Goal: Task Accomplishment & Management: Manage account settings

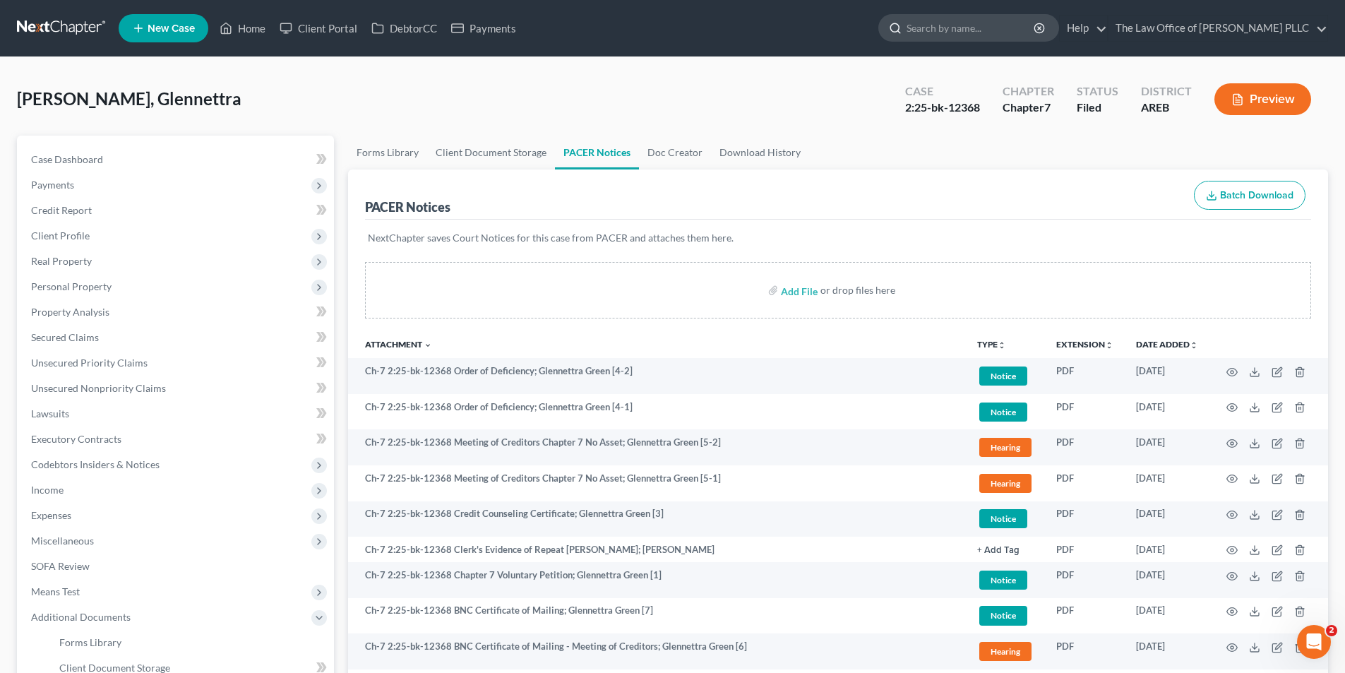
click at [665, 23] on input "search" at bounding box center [970, 28] width 129 height 26
type input "hattison"
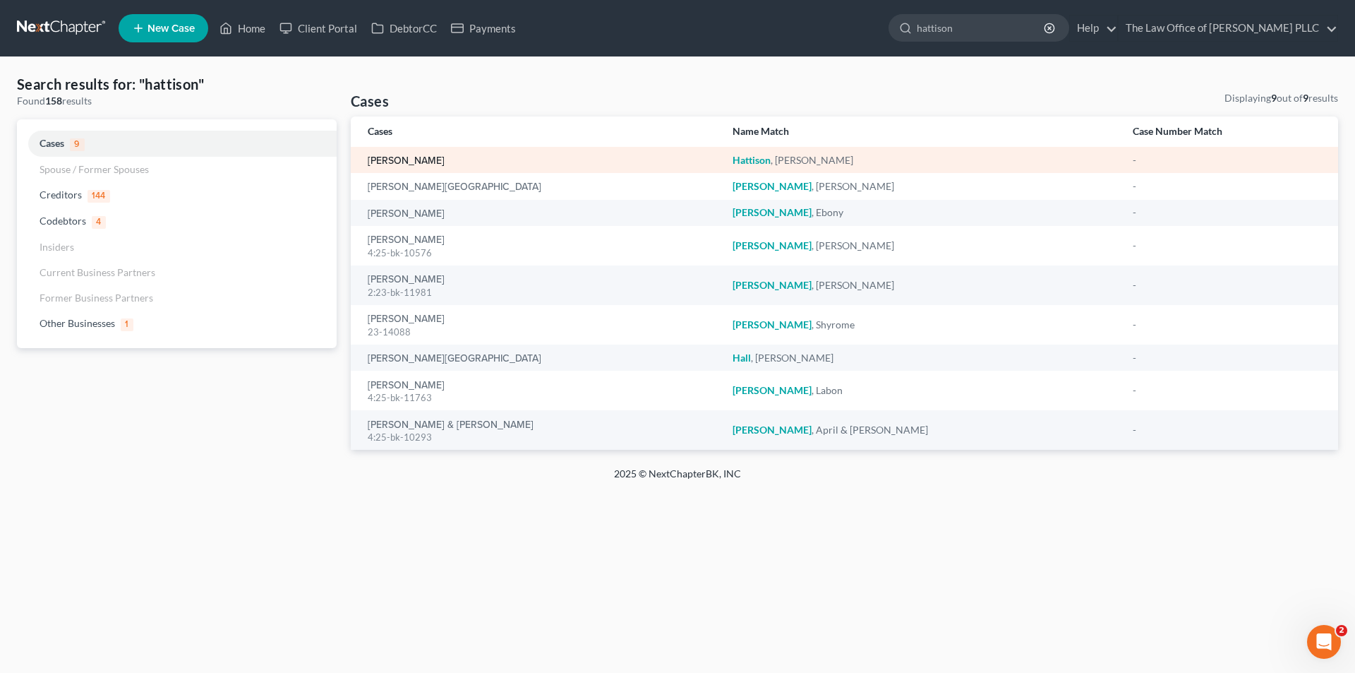
click at [443, 157] on link "[PERSON_NAME]" at bounding box center [406, 161] width 77 height 10
select select "6"
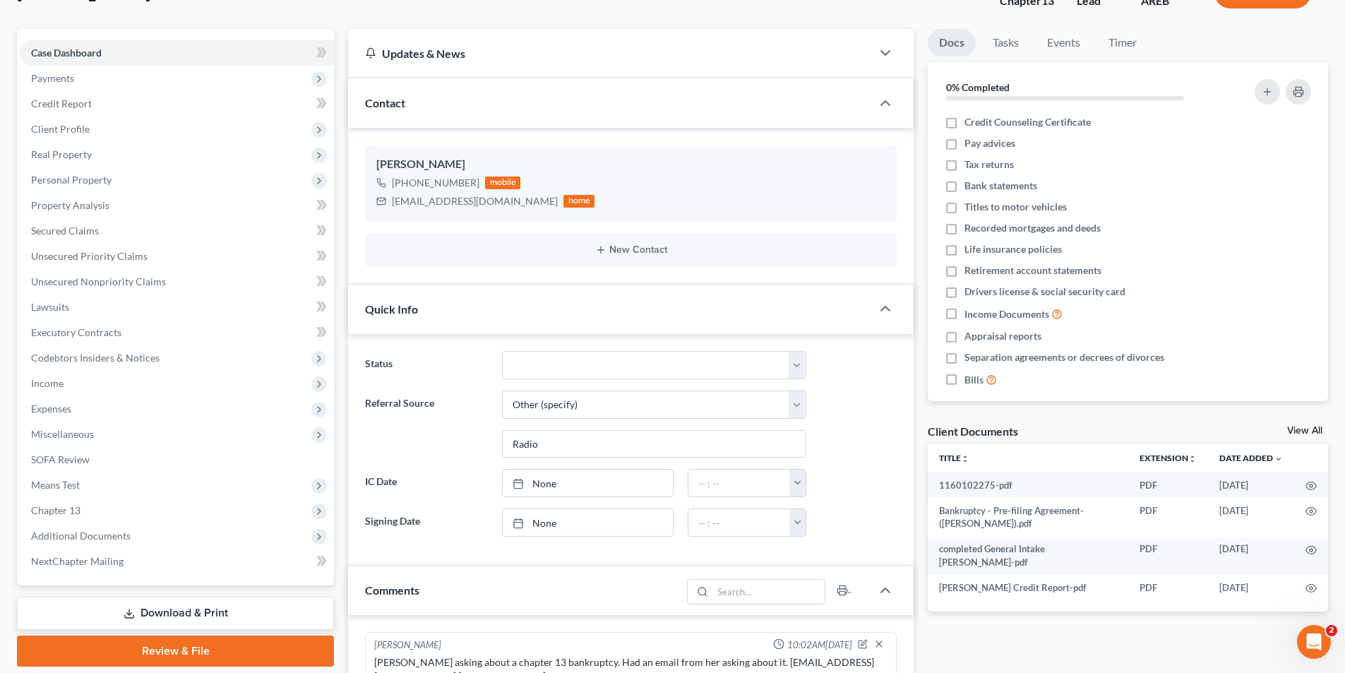
scroll to position [212, 0]
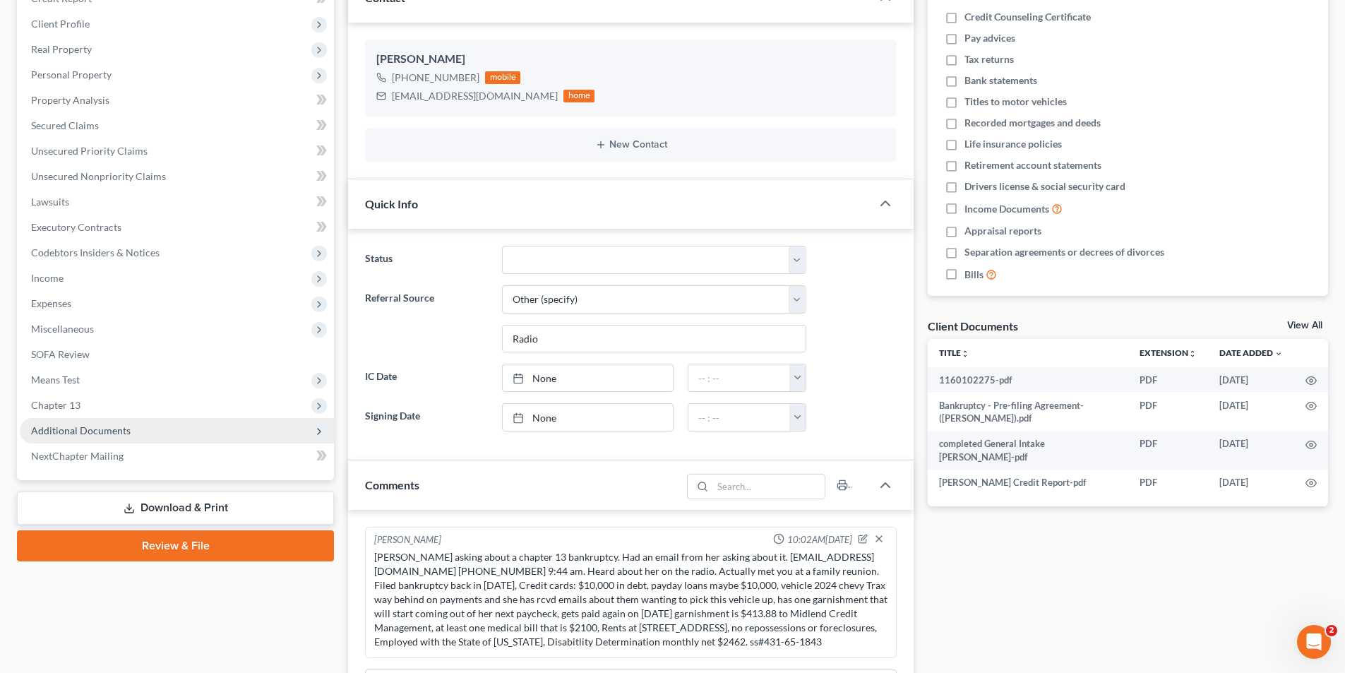
click at [119, 430] on span "Additional Documents" at bounding box center [81, 430] width 100 height 12
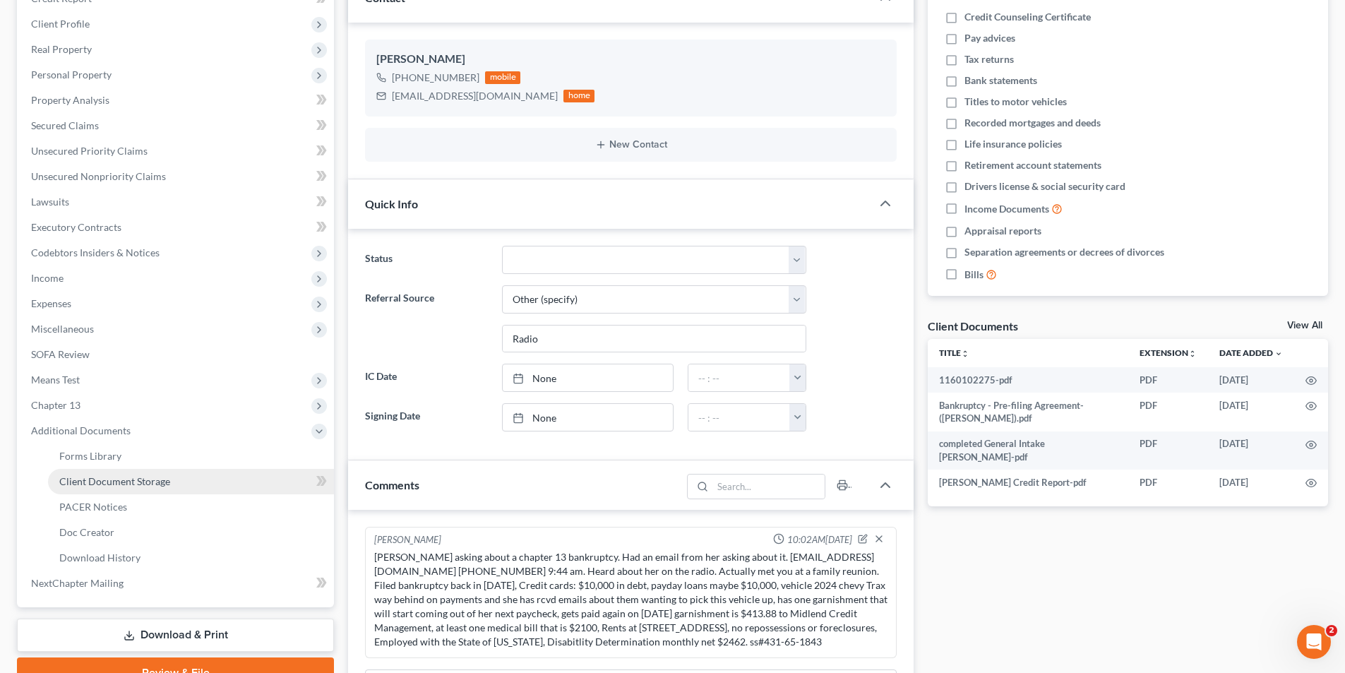
click at [100, 484] on span "Client Document Storage" at bounding box center [114, 481] width 111 height 12
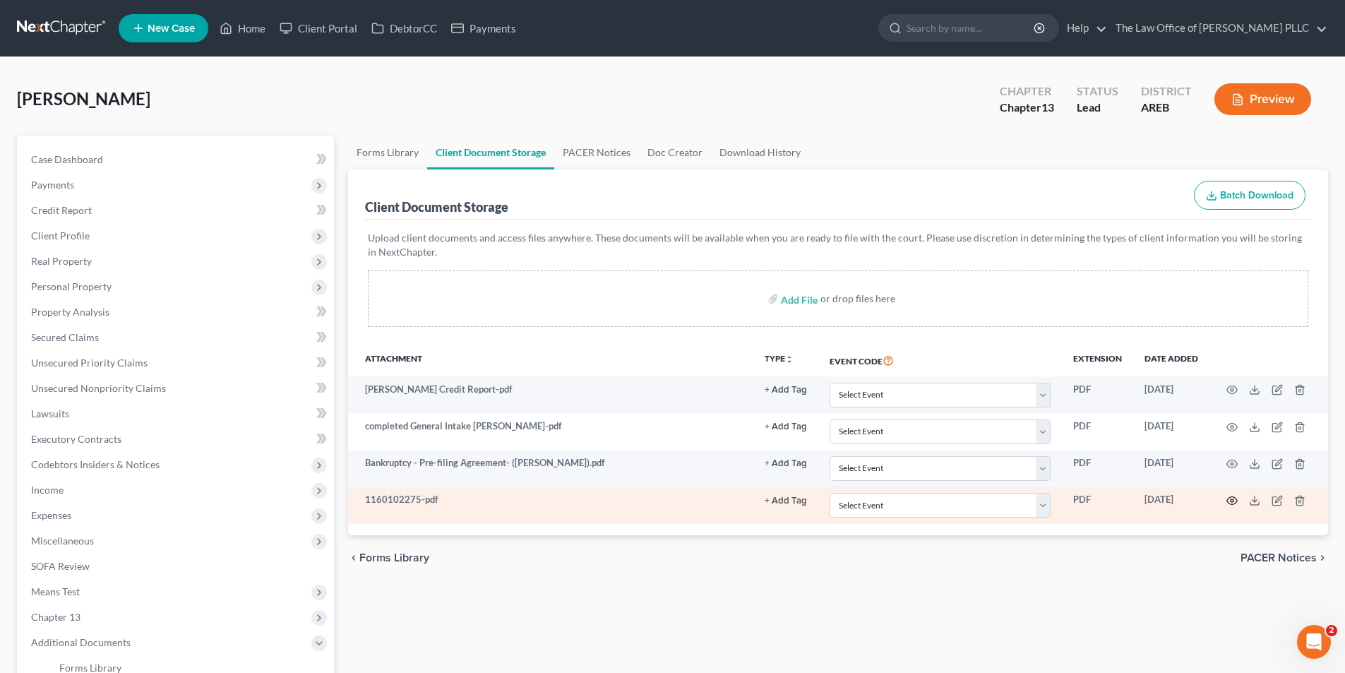
click at [665, 503] on icon "button" at bounding box center [1231, 500] width 11 height 11
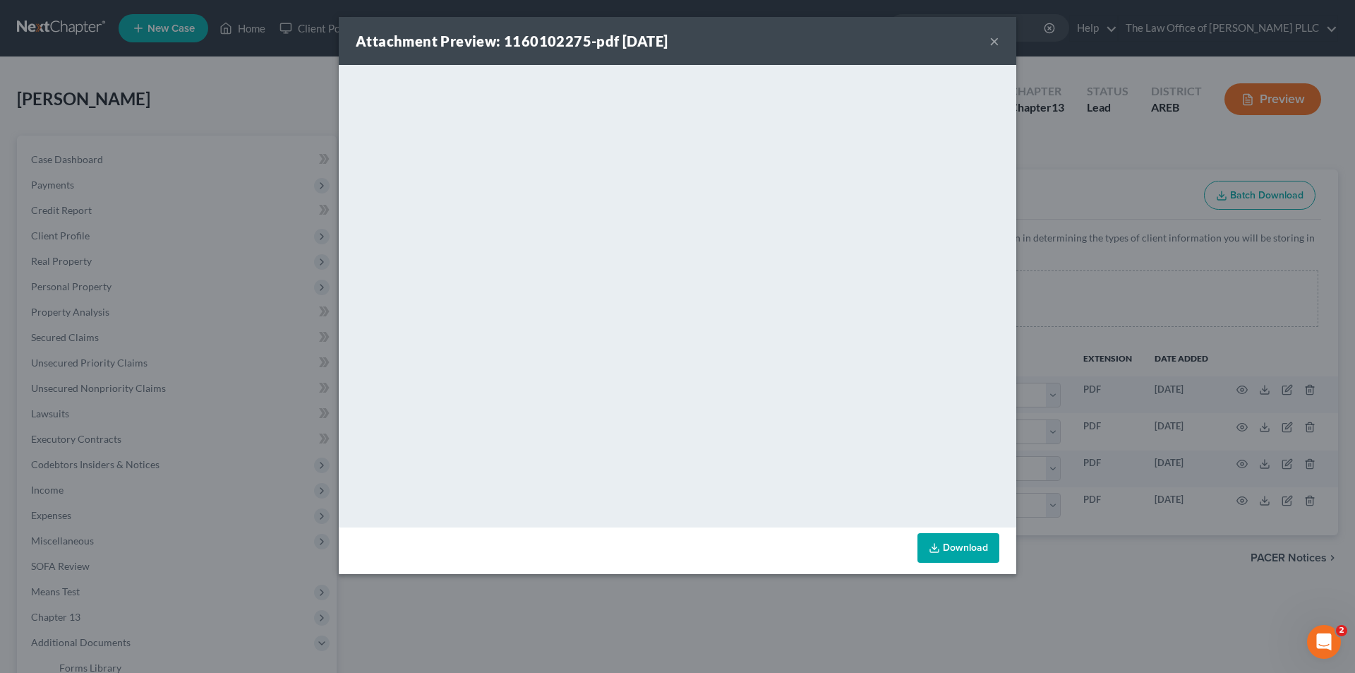
click at [665, 37] on button "×" at bounding box center [995, 40] width 10 height 17
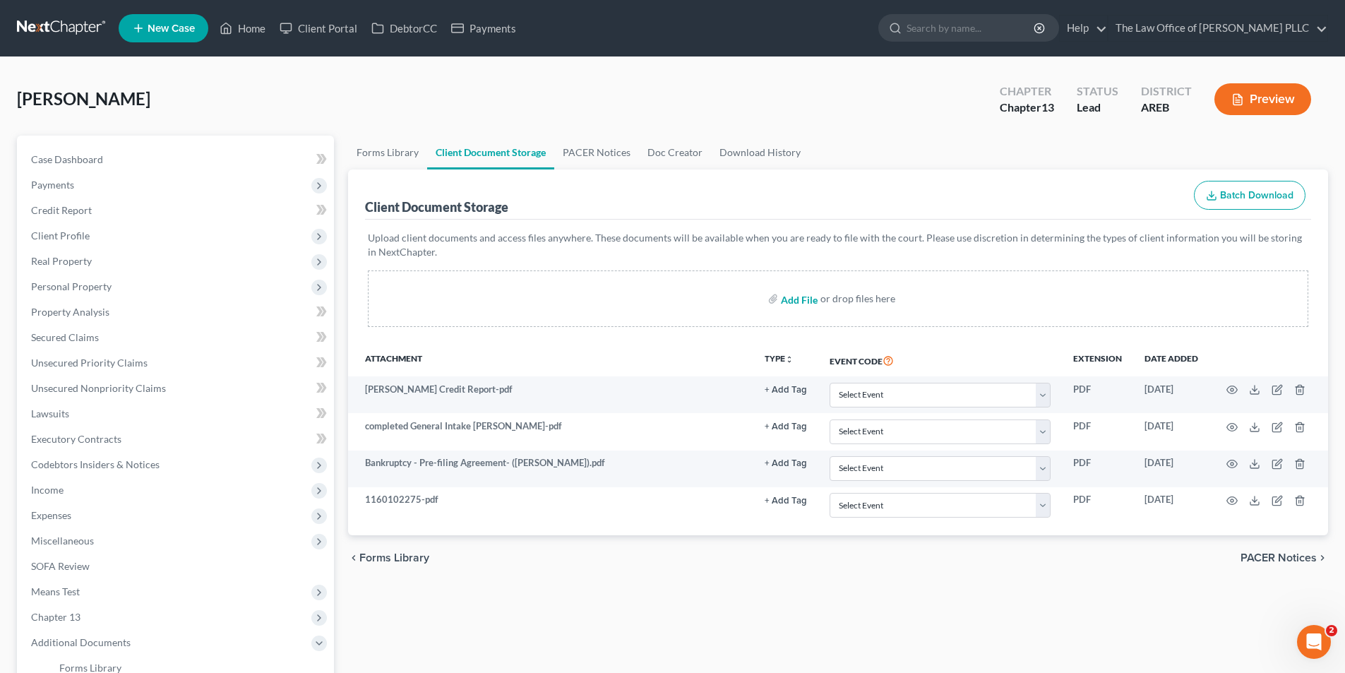
click at [665, 299] on input "file" at bounding box center [798, 298] width 34 height 25
type input "C:\fakepath\Certificate for Credit Course 1 [PERSON_NAME].pdf"
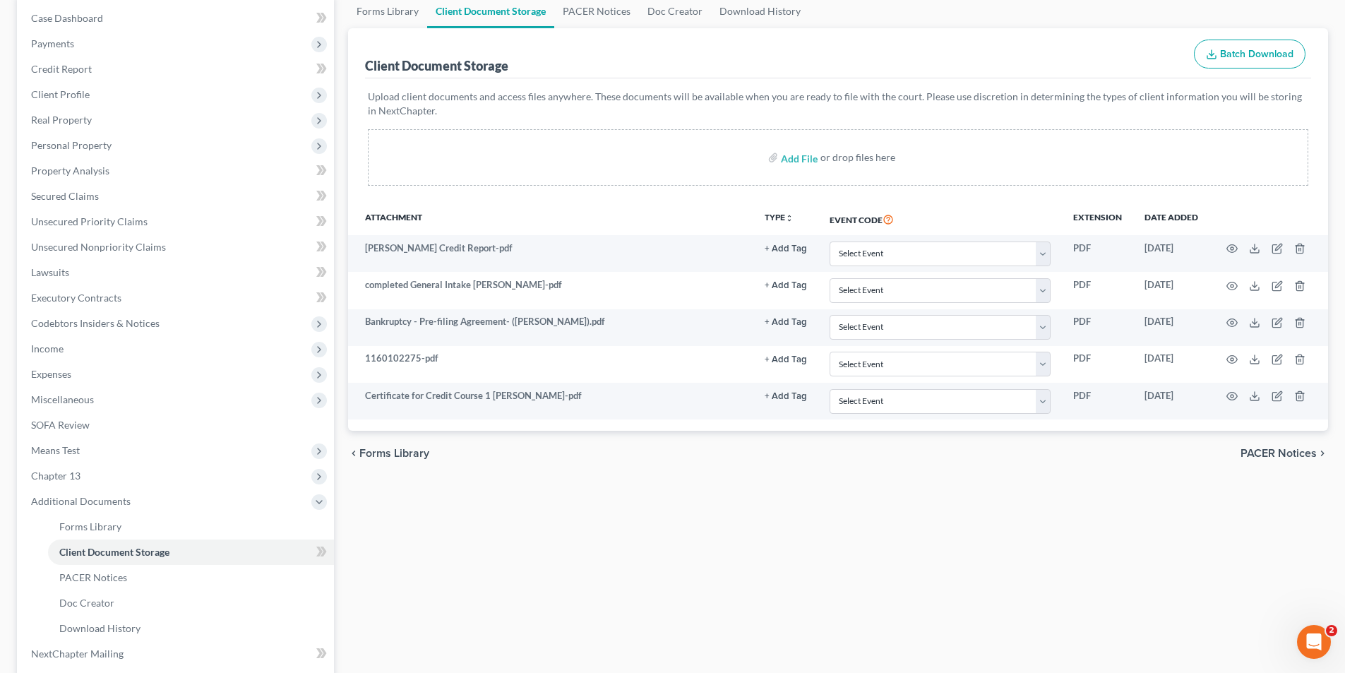
scroll to position [140, 0]
click at [126, 556] on span "Client Document Storage" at bounding box center [114, 553] width 110 height 12
click at [665, 164] on input "file" at bounding box center [798, 158] width 34 height 25
type input "C:\fakepath\[PERSON_NAME] State of AR Reumuneration Statement.pdf"
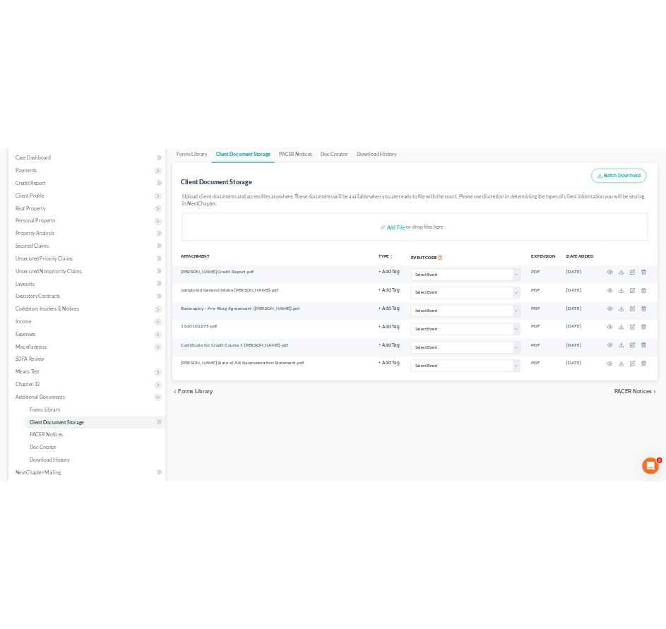
scroll to position [123, 0]
